Goal: Obtain resource: Download file/media

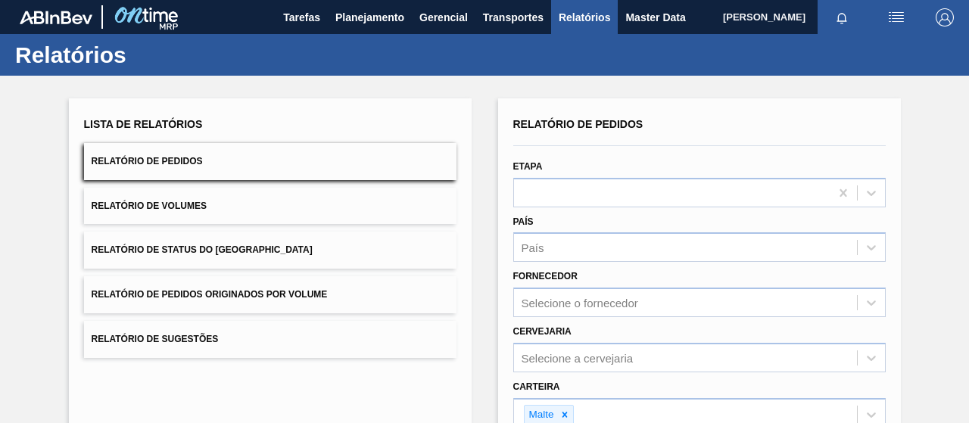
scroll to position [279, 0]
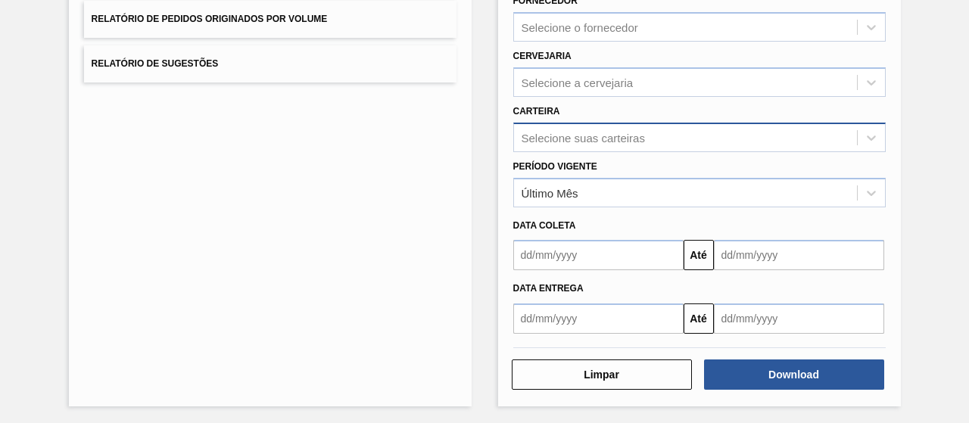
click at [551, 148] on div "Selecione suas carteiras" at bounding box center [699, 138] width 372 height 30
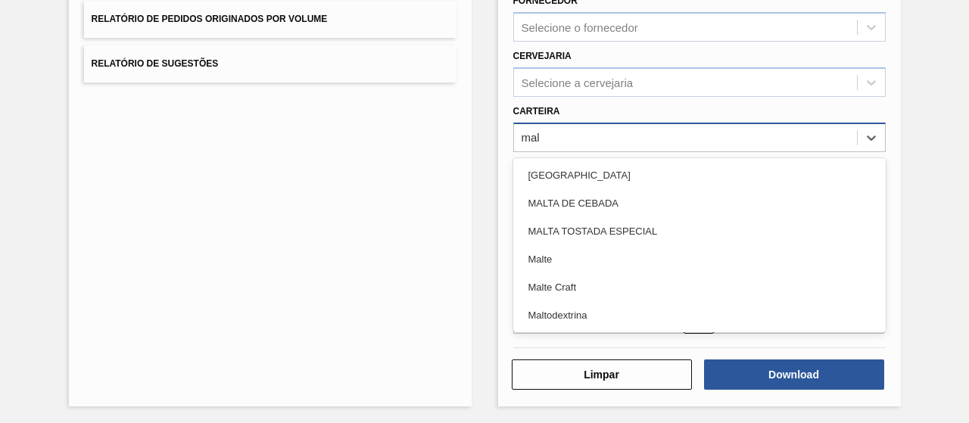
type input "malt"
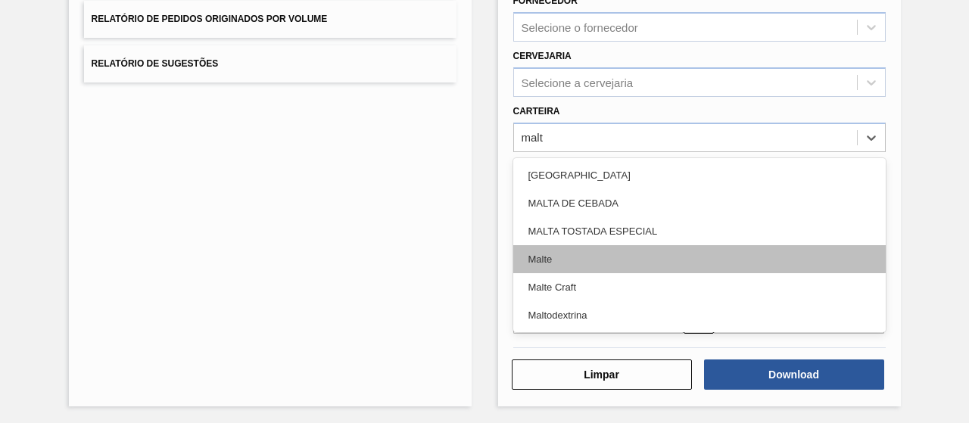
click at [557, 261] on div "Malte" at bounding box center [699, 259] width 372 height 28
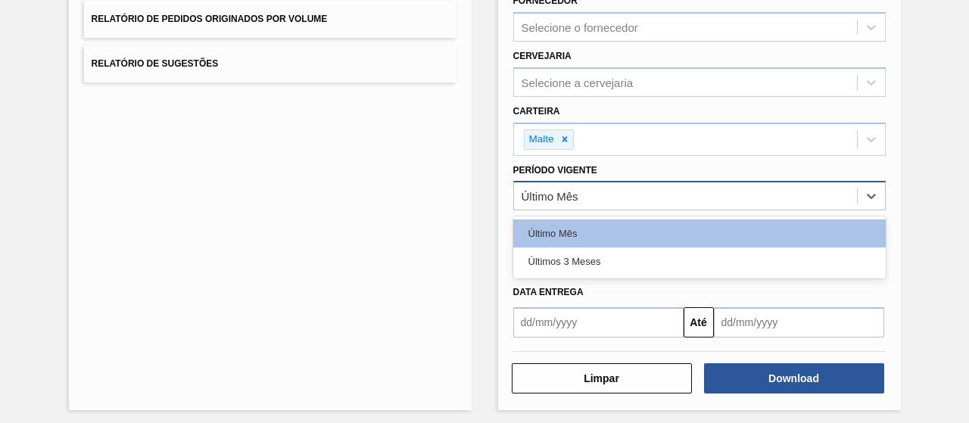
click at [574, 197] on div "Último Mês" at bounding box center [549, 196] width 57 height 13
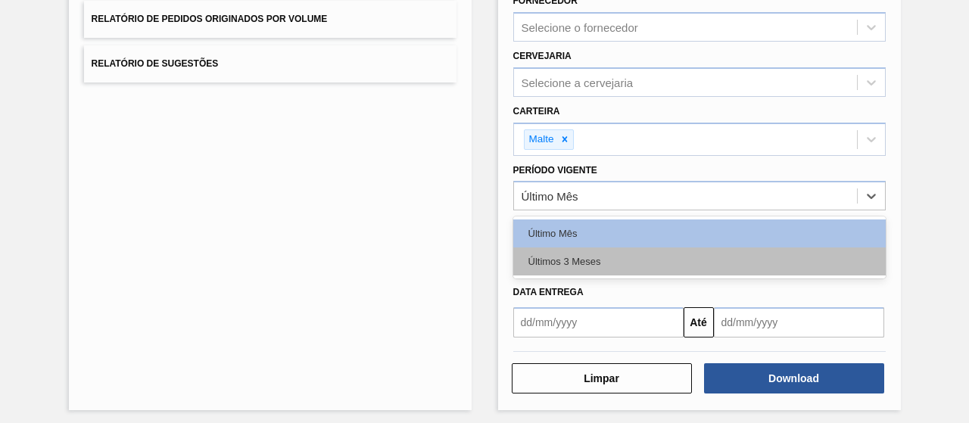
click at [571, 251] on div "Últimos 3 Meses" at bounding box center [699, 261] width 372 height 28
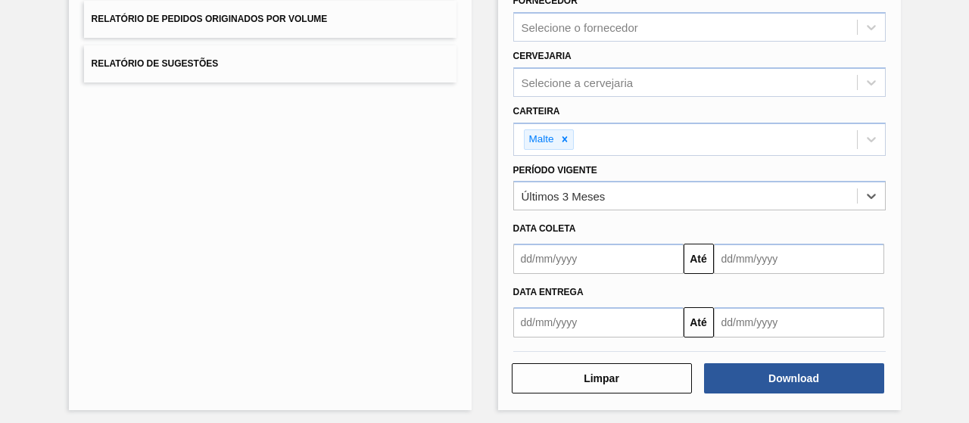
click at [645, 268] on input "text" at bounding box center [598, 259] width 170 height 30
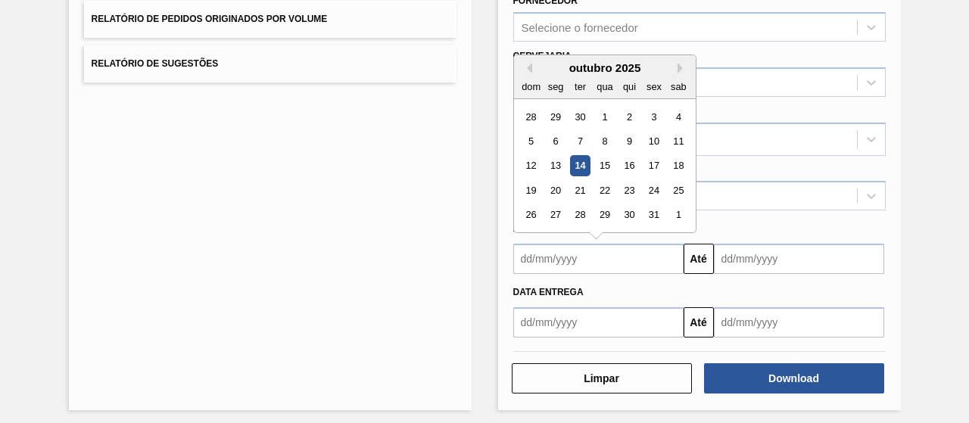
click at [531, 69] on div "outubro 2025" at bounding box center [605, 67] width 182 height 13
click at [527, 66] on button "Previous Month" at bounding box center [526, 68] width 11 height 11
click at [530, 63] on div "setembro 2025" at bounding box center [605, 67] width 182 height 13
click at [531, 63] on div "setembro 2025" at bounding box center [605, 67] width 182 height 13
click at [530, 65] on div "setembro 2025" at bounding box center [605, 67] width 182 height 13
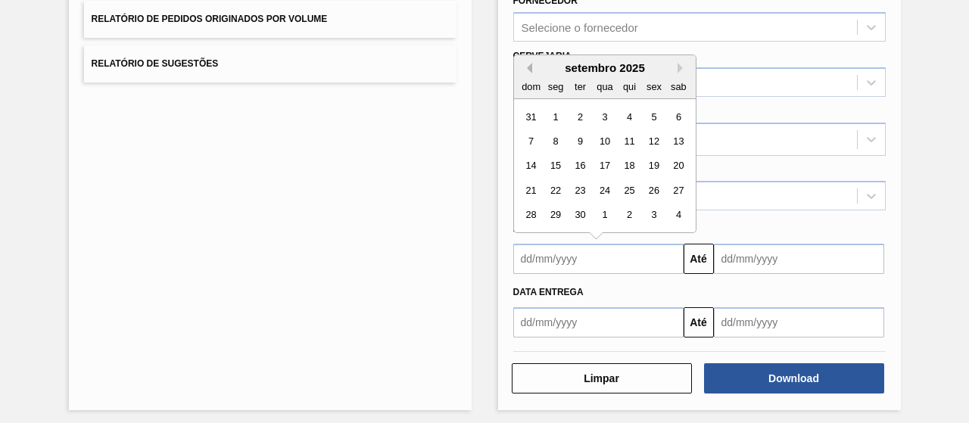
click at [524, 68] on button "Previous Month" at bounding box center [526, 68] width 11 height 11
click at [529, 69] on button "Previous Month" at bounding box center [526, 68] width 11 height 11
click at [574, 114] on div "1" at bounding box center [579, 117] width 20 height 20
type input "[DATE]"
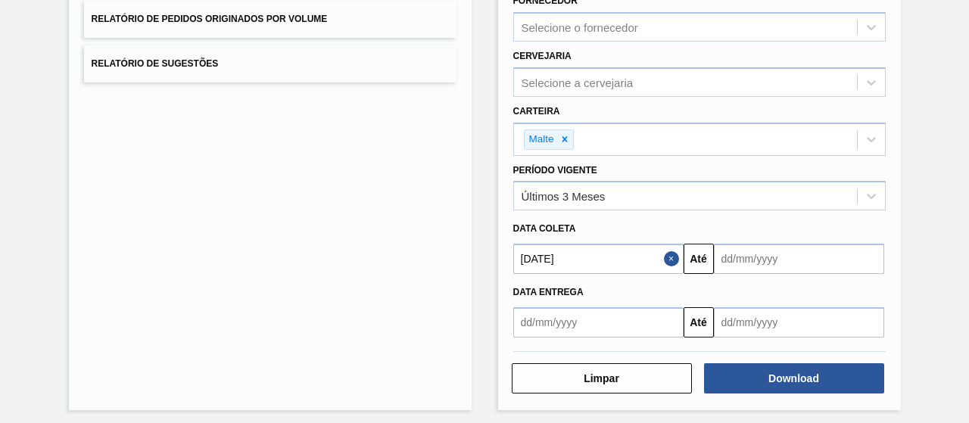
click at [770, 261] on input "text" at bounding box center [799, 259] width 170 height 30
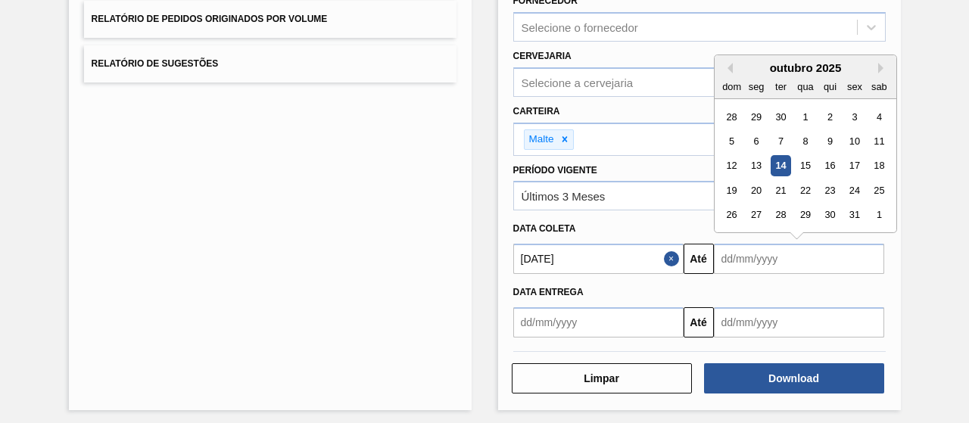
click at [770, 160] on div "14" at bounding box center [780, 166] width 20 height 20
type input "[DATE]"
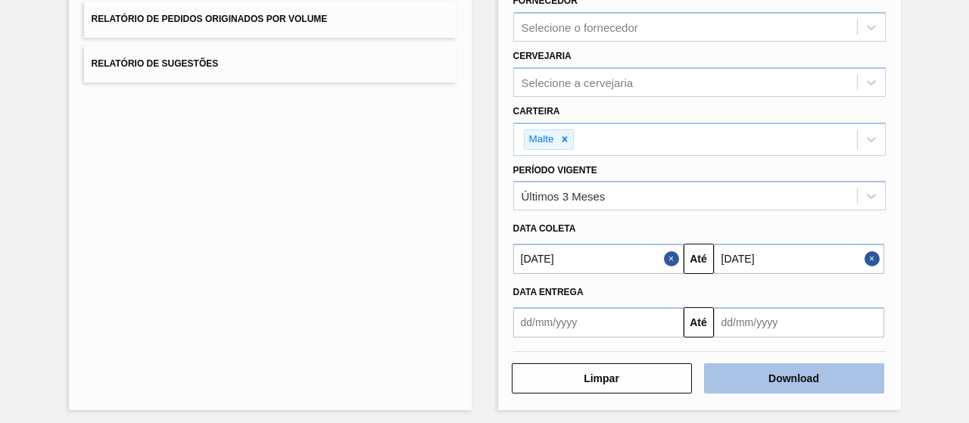
click at [786, 366] on button "Download" at bounding box center [794, 378] width 180 height 30
